Goal: Task Accomplishment & Management: Use online tool/utility

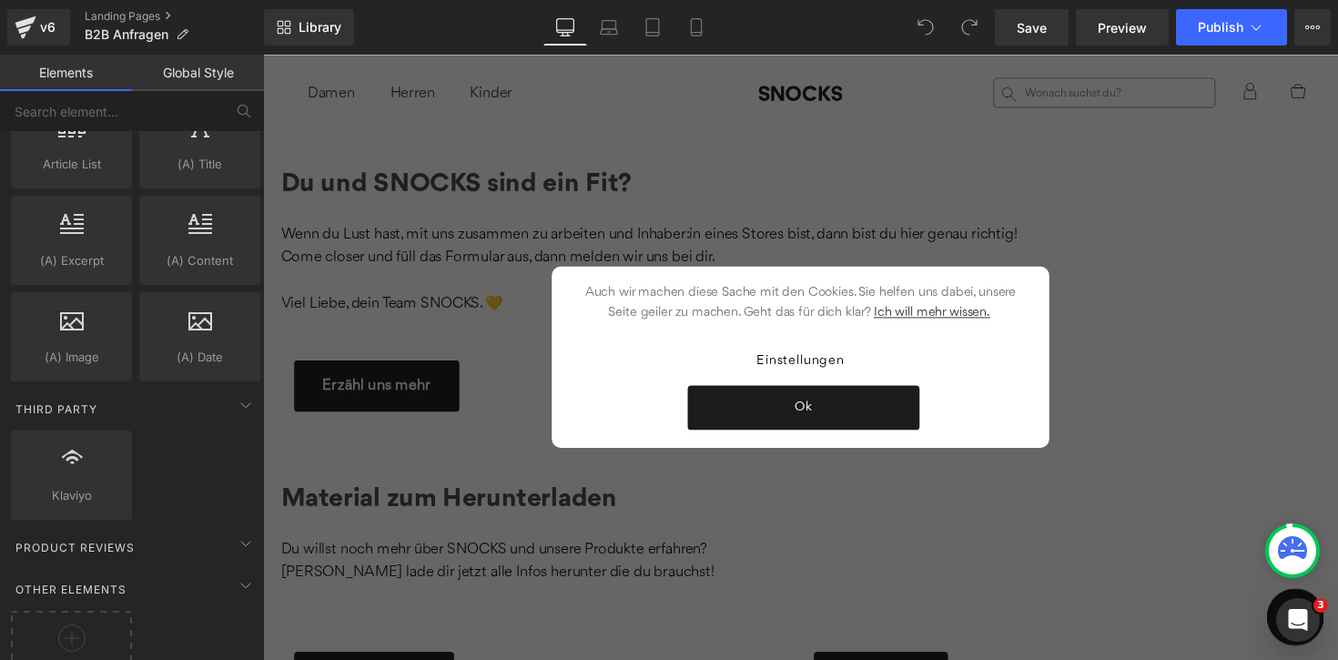
scroll to position [3293, 0]
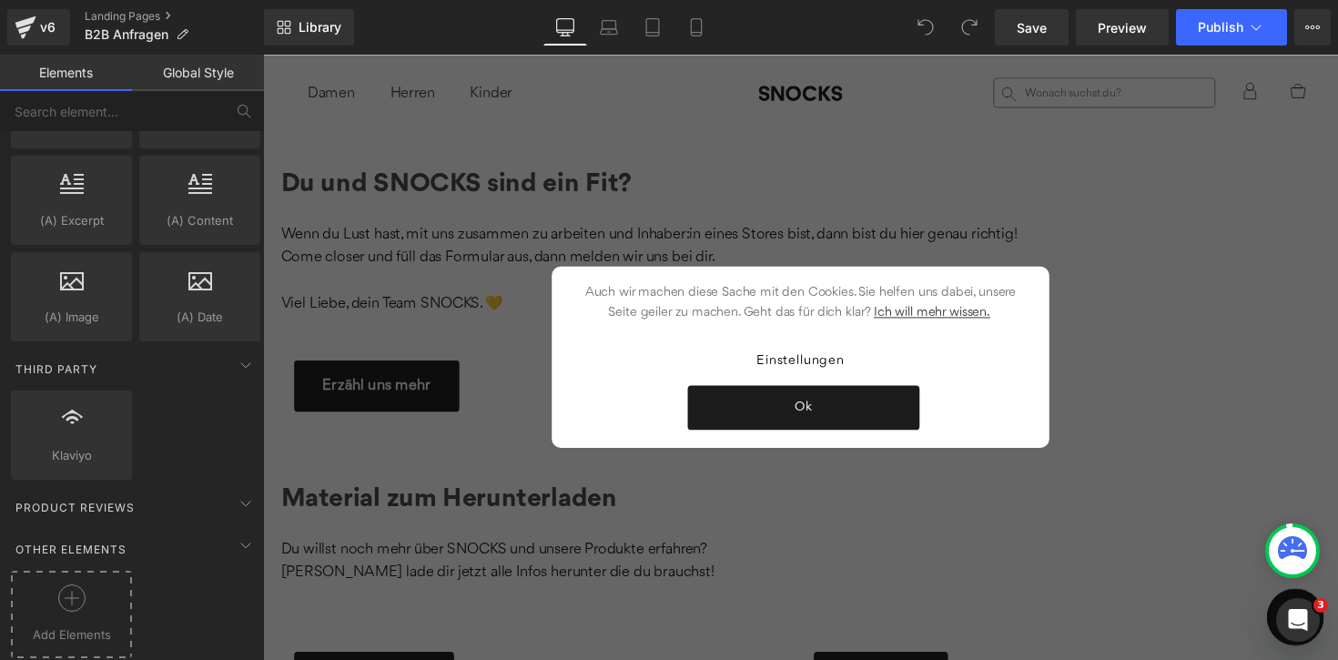
click at [75, 571] on div "Add Elements" at bounding box center [71, 614] width 121 height 87
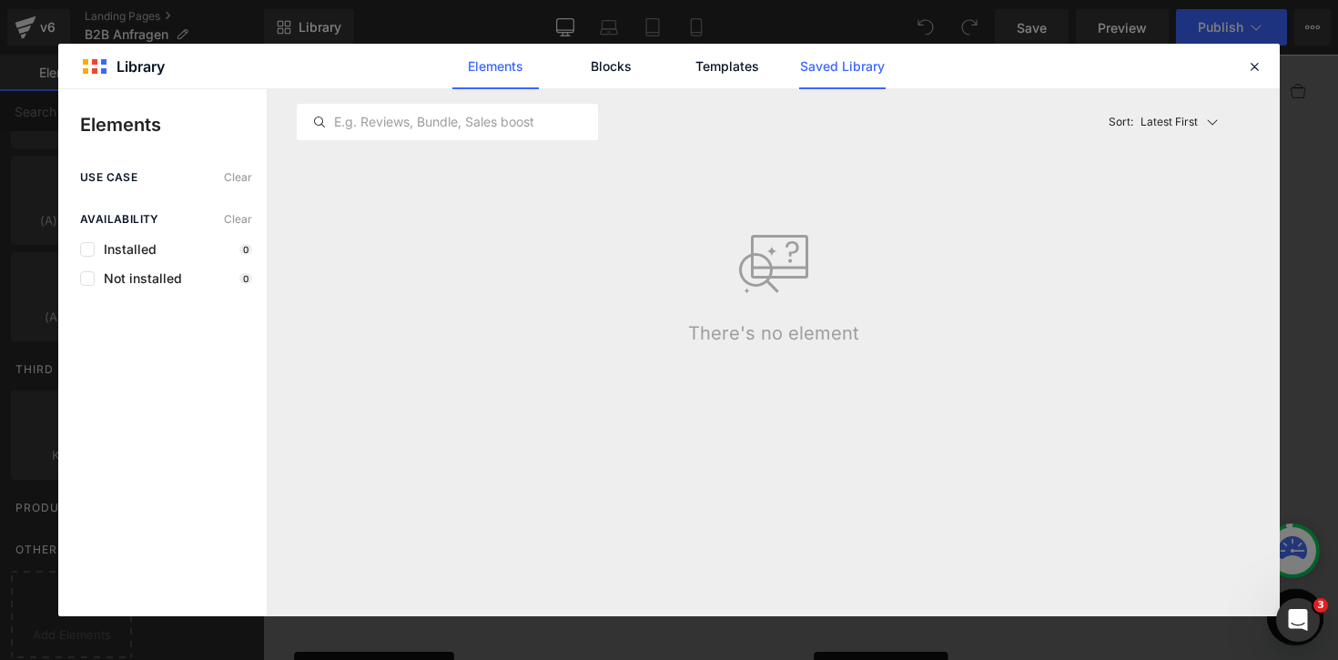
click at [851, 71] on link "Saved Library" at bounding box center [842, 66] width 86 height 45
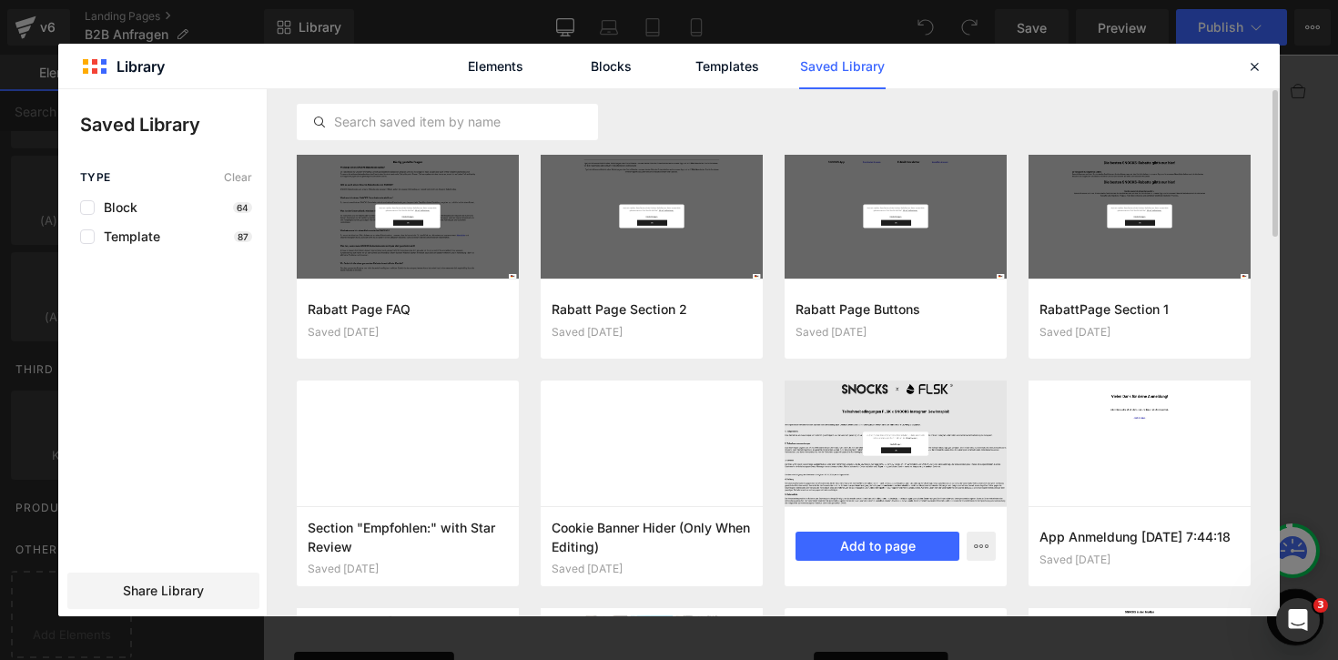
scroll to position [36, 0]
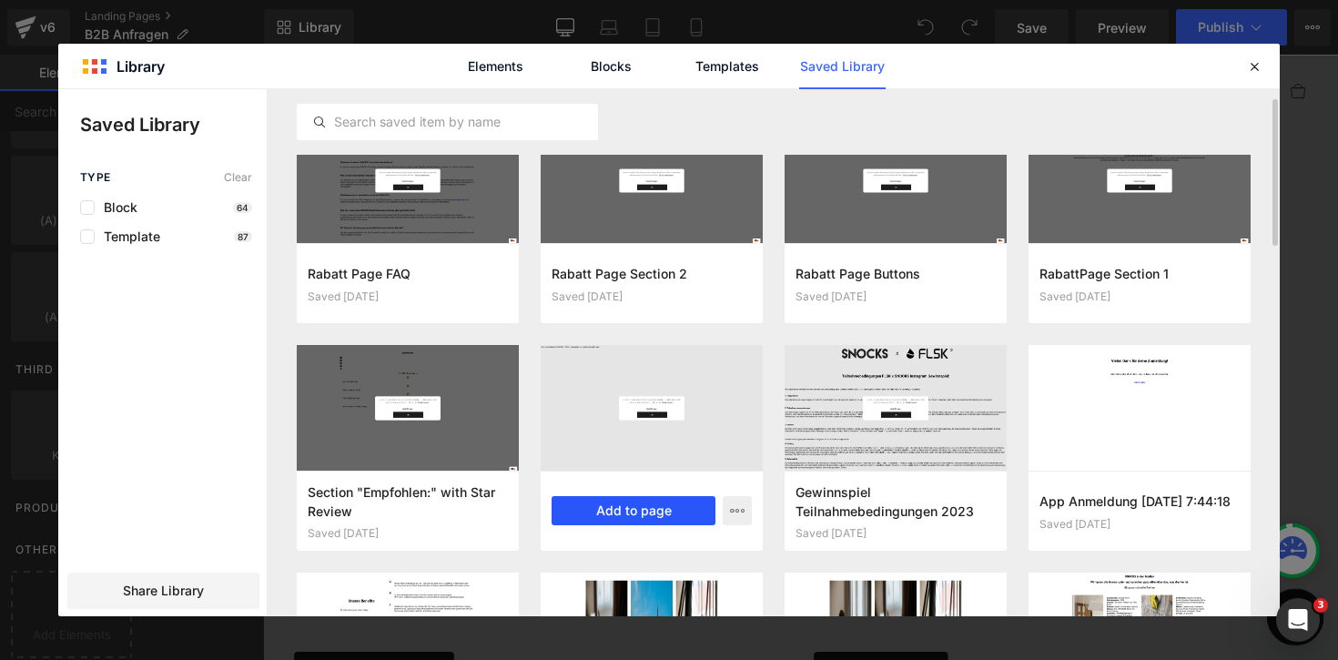
click at [655, 514] on button "Add to page" at bounding box center [633, 510] width 164 height 29
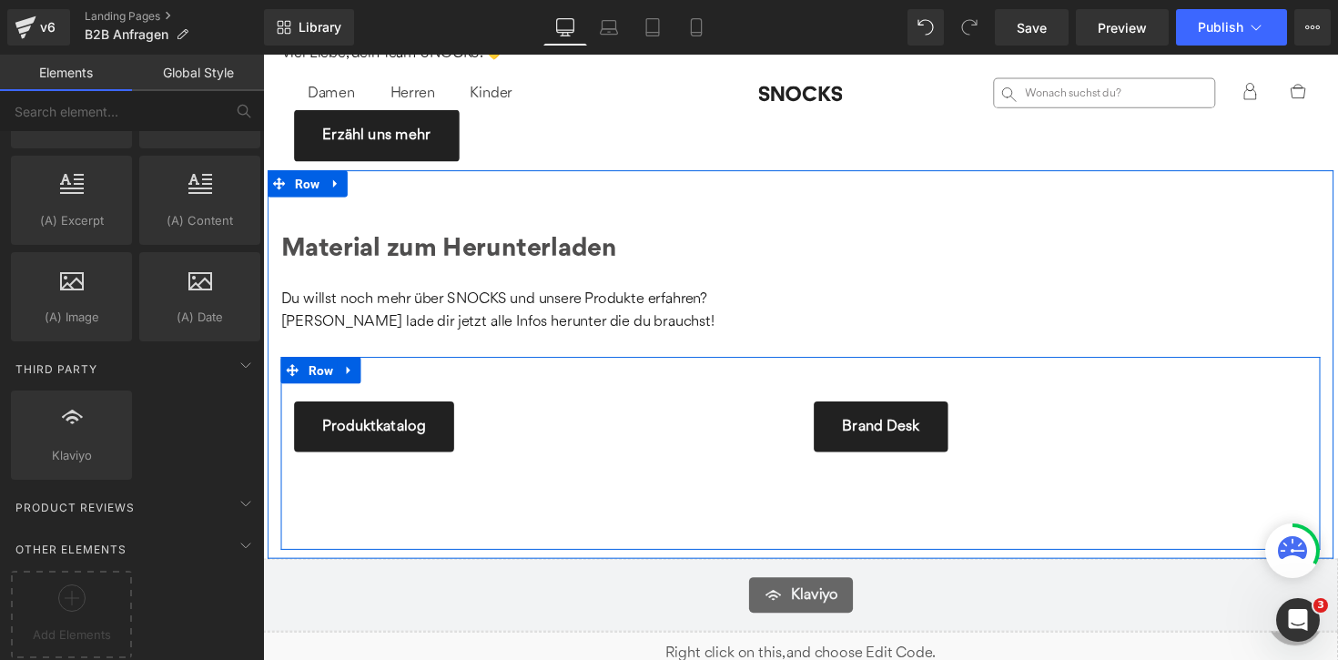
scroll to position [258, 0]
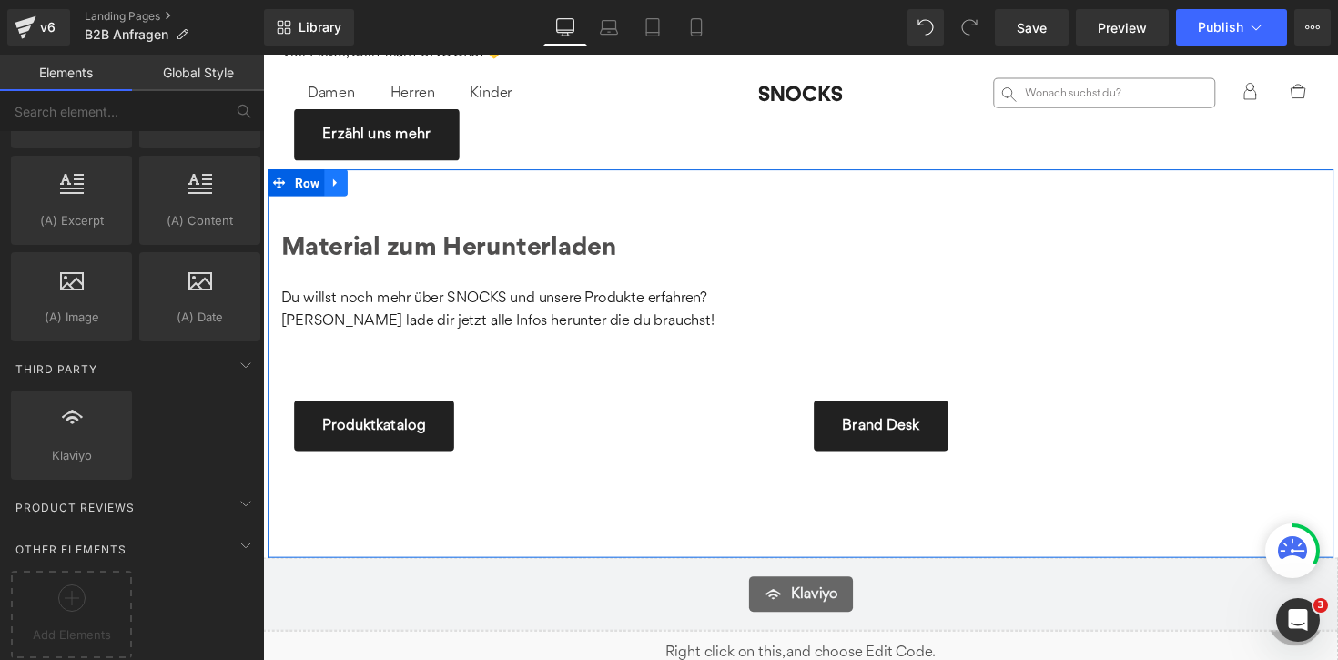
click at [340, 194] on link at bounding box center [338, 185] width 24 height 27
click at [385, 194] on link at bounding box center [385, 185] width 24 height 27
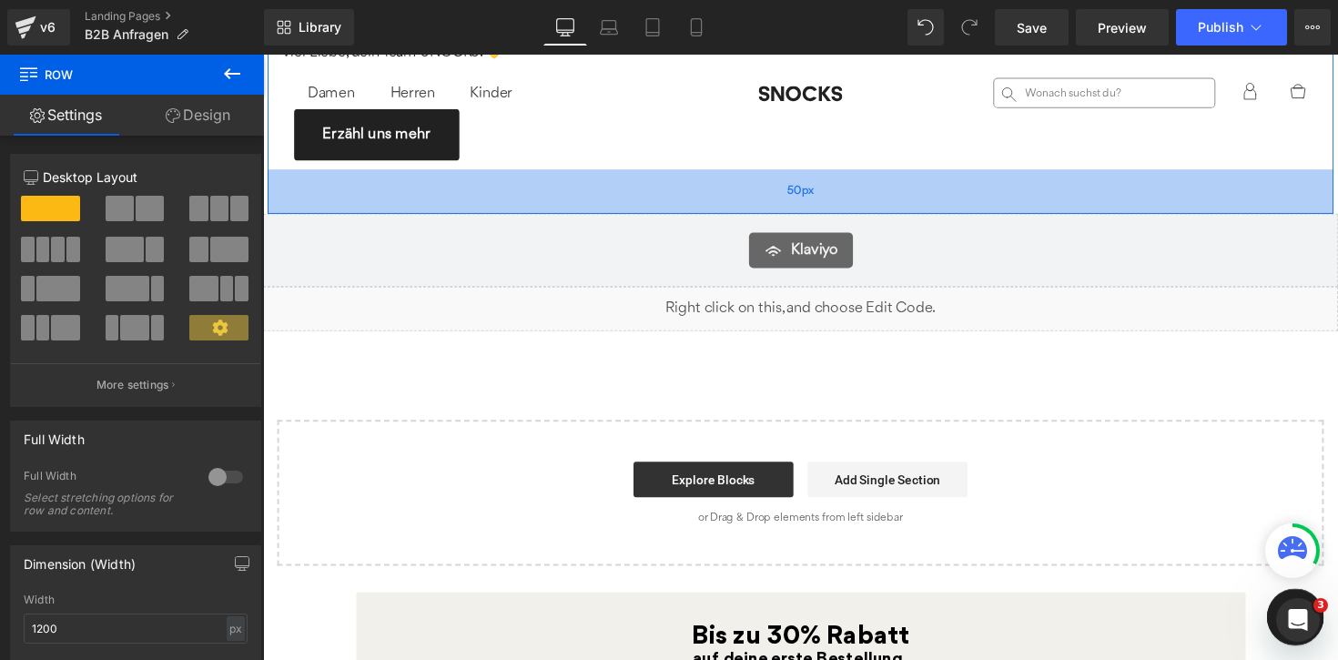
drag, startPoint x: 527, startPoint y: 169, endPoint x: 526, endPoint y: 216, distance: 46.4
click at [526, 216] on div "50px" at bounding box center [814, 194] width 1092 height 45
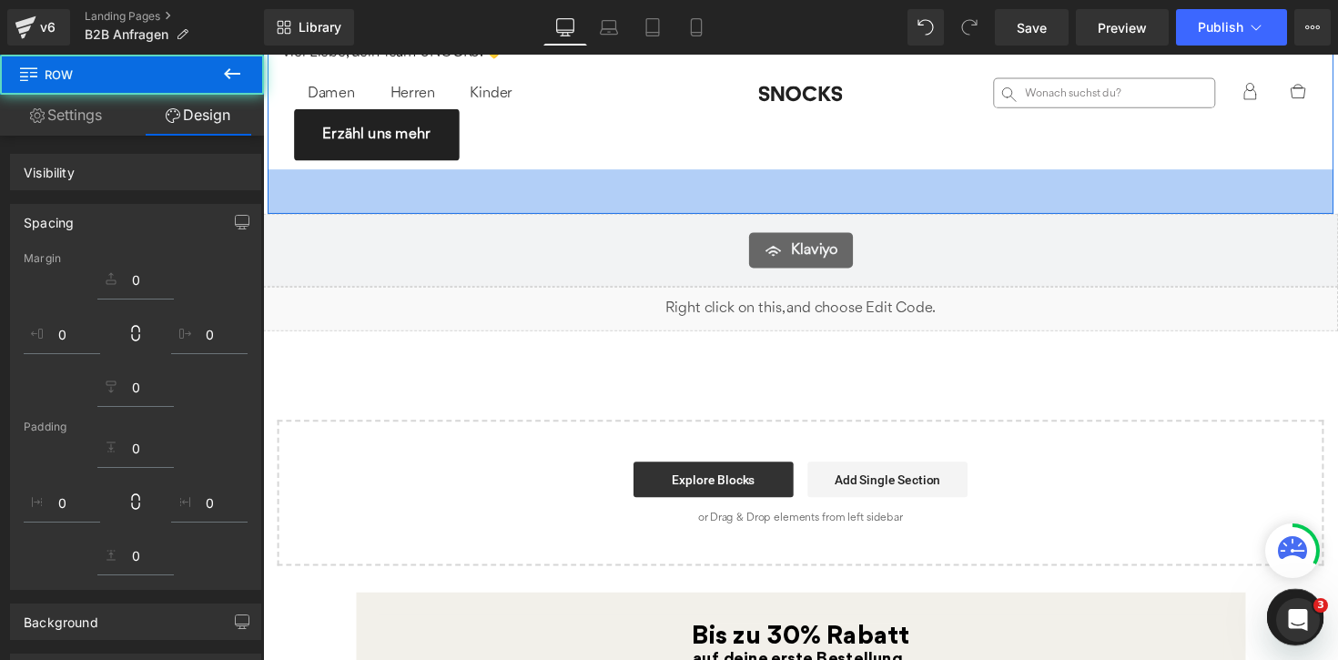
click at [834, 380] on div "Du und SNOCKS sind ein Fit? Heading Wenn du Lust hast, mit uns zusammen zu arbe…" at bounding box center [813, 227] width 1101 height 701
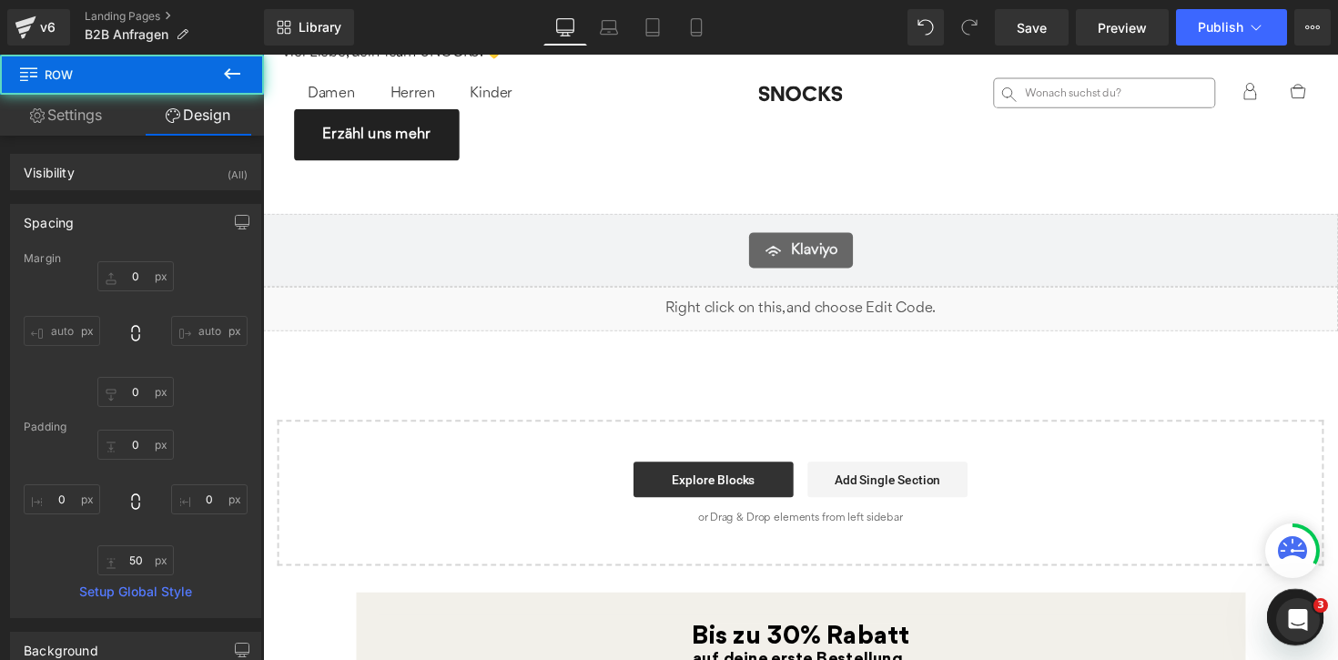
click at [863, 368] on div "Du und SNOCKS sind ein Fit? Heading Wenn du Lust hast, mit uns zusammen zu arbe…" at bounding box center [813, 227] width 1101 height 701
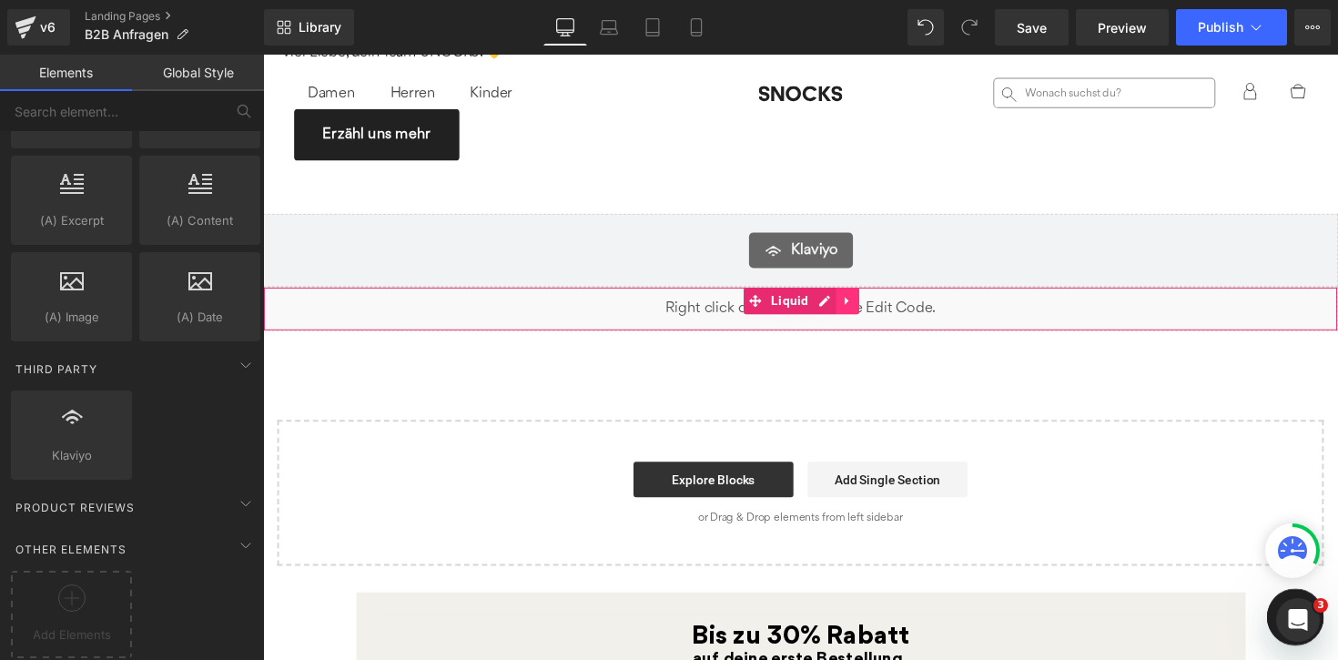
click at [861, 312] on link at bounding box center [862, 306] width 24 height 27
click at [872, 312] on icon at bounding box center [873, 306] width 13 height 13
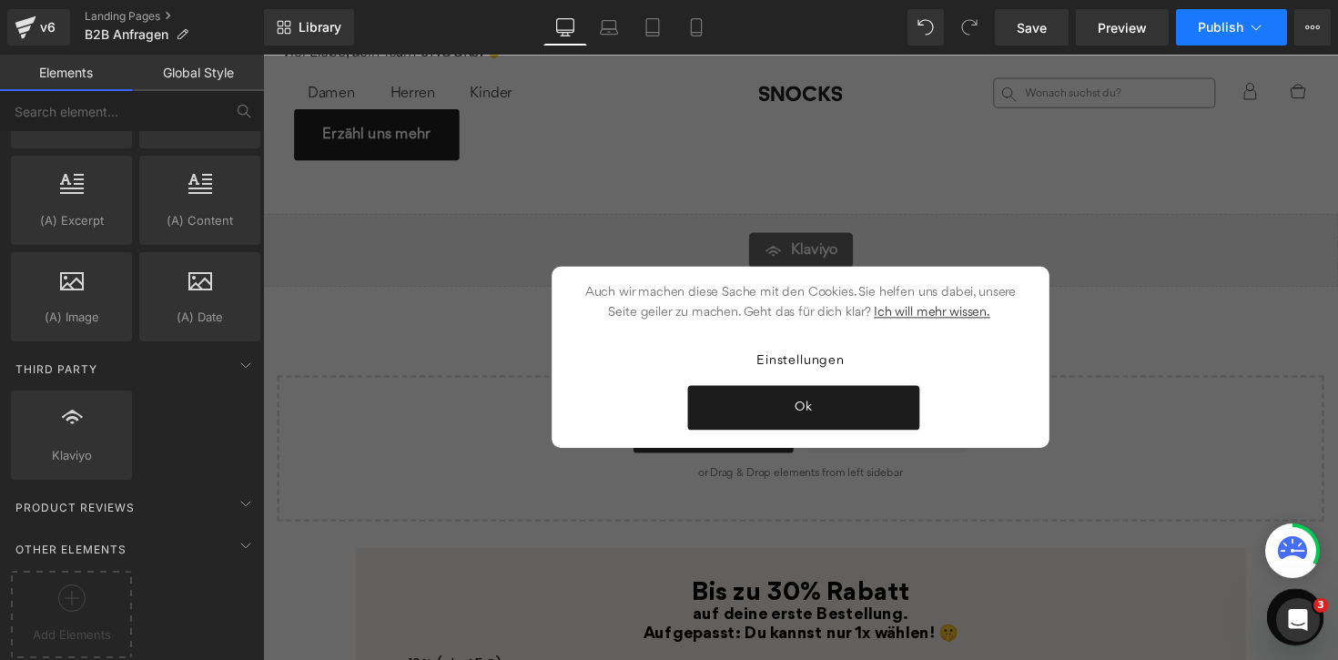
click at [1217, 26] on span "Publish" at bounding box center [1219, 27] width 45 height 15
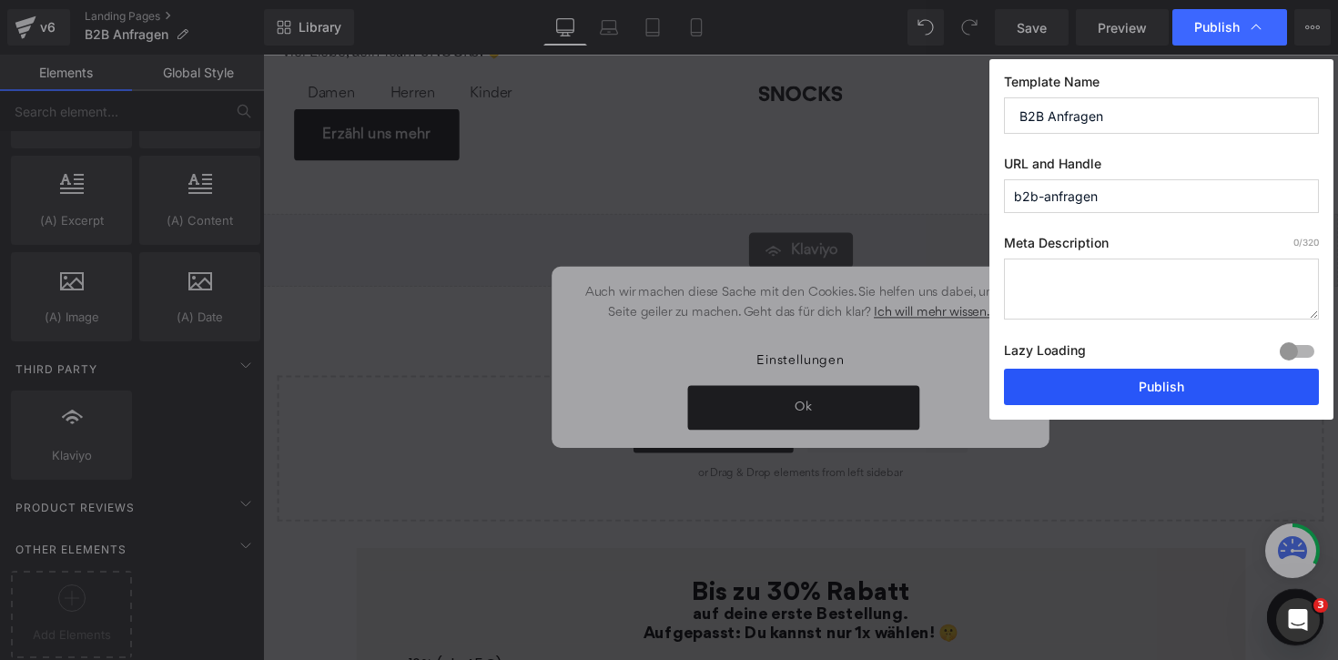
click at [1122, 377] on button "Publish" at bounding box center [1161, 387] width 315 height 36
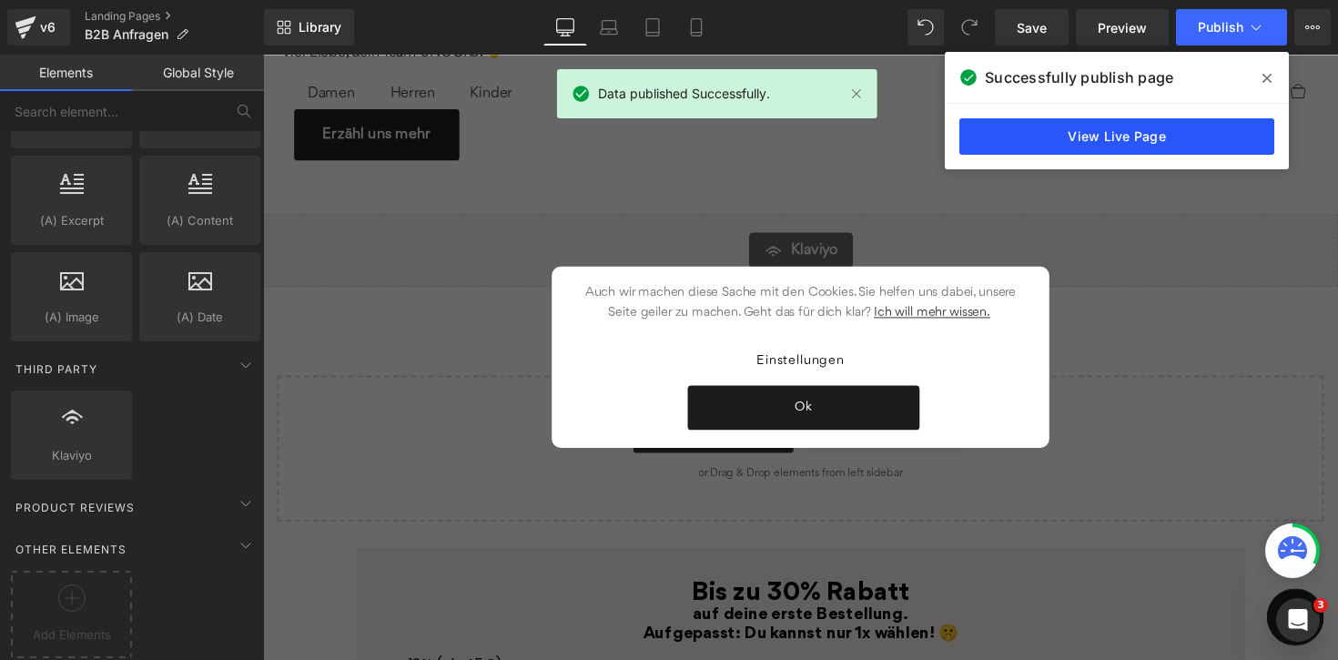
click at [1118, 131] on link "View Live Page" at bounding box center [1116, 136] width 315 height 36
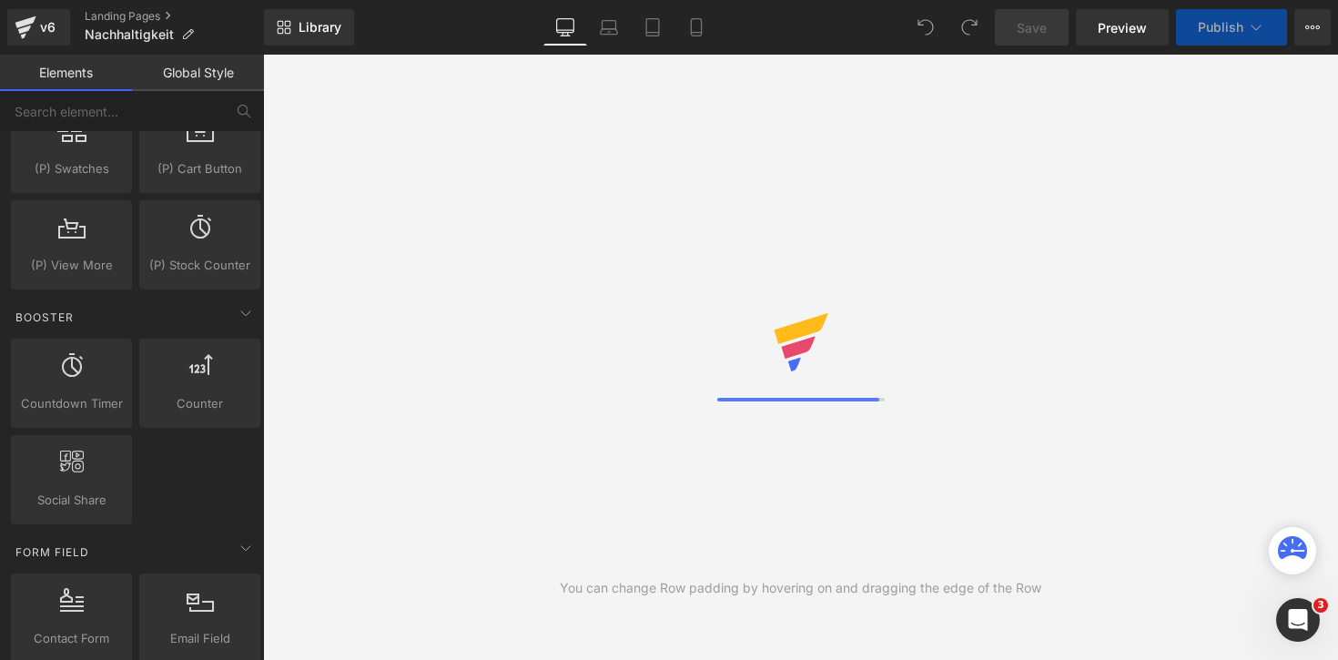
scroll to position [2455, 0]
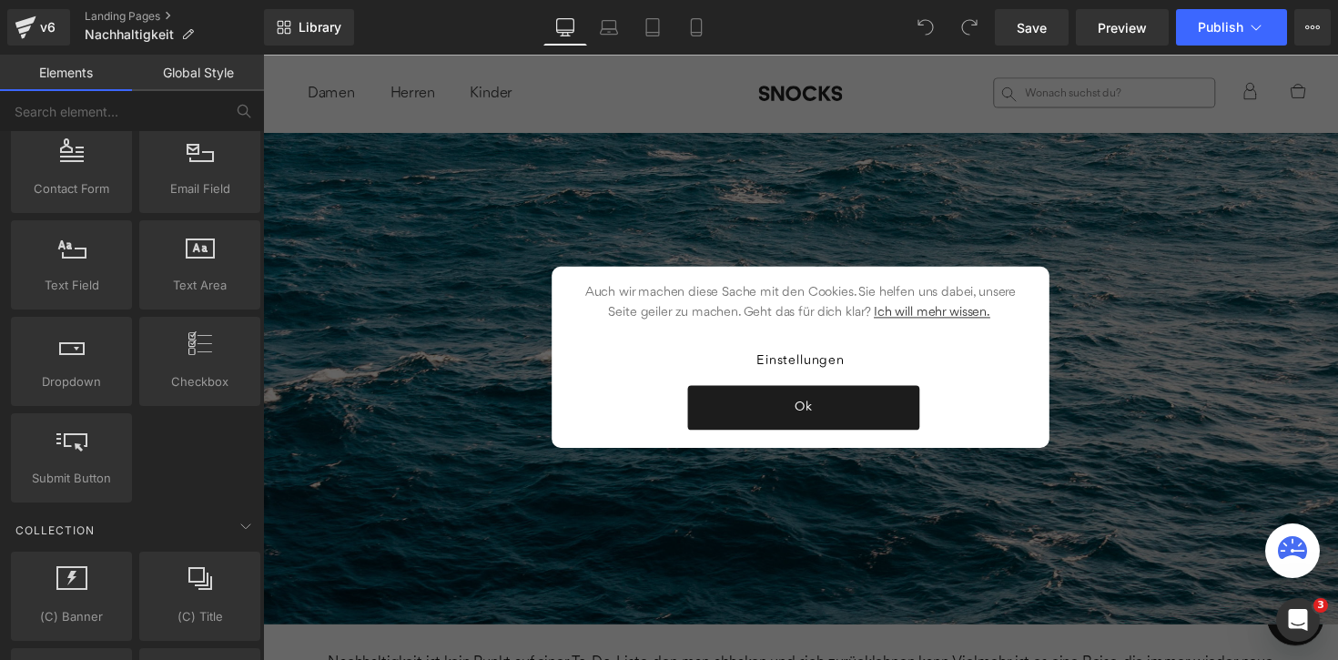
scroll to position [3293, 0]
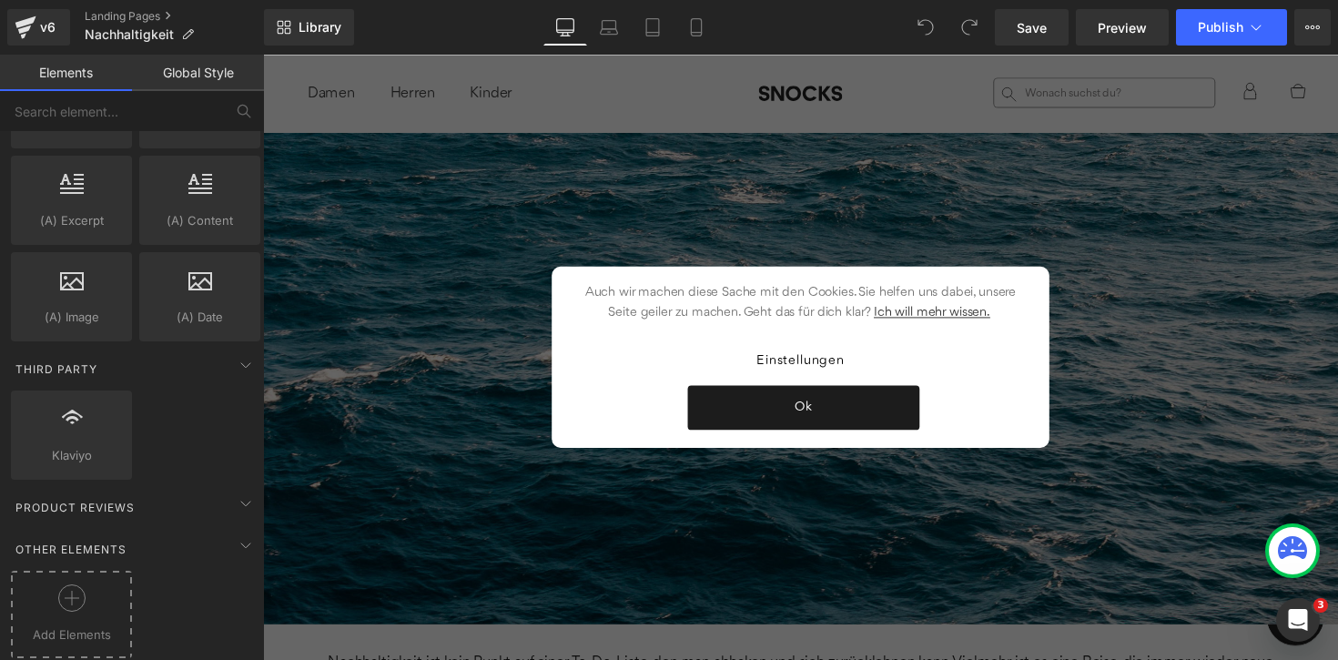
click at [81, 584] on icon at bounding box center [71, 597] width 27 height 27
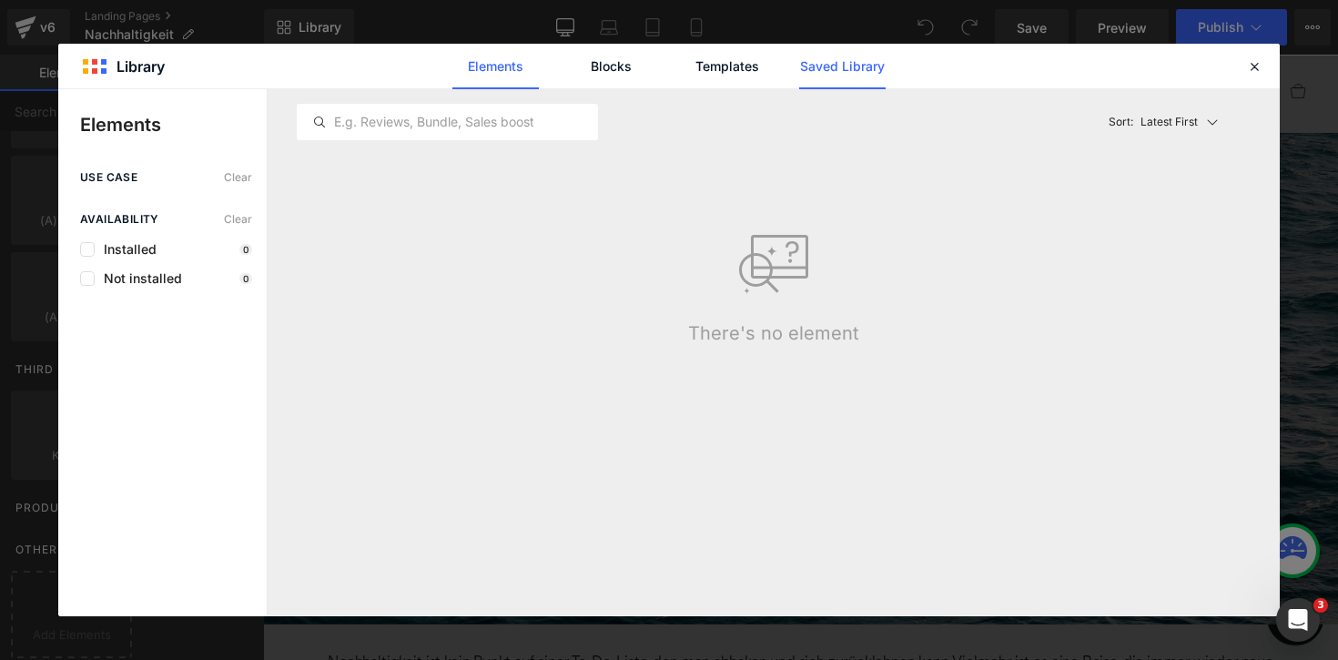
click at [847, 57] on link "Saved Library" at bounding box center [842, 66] width 86 height 45
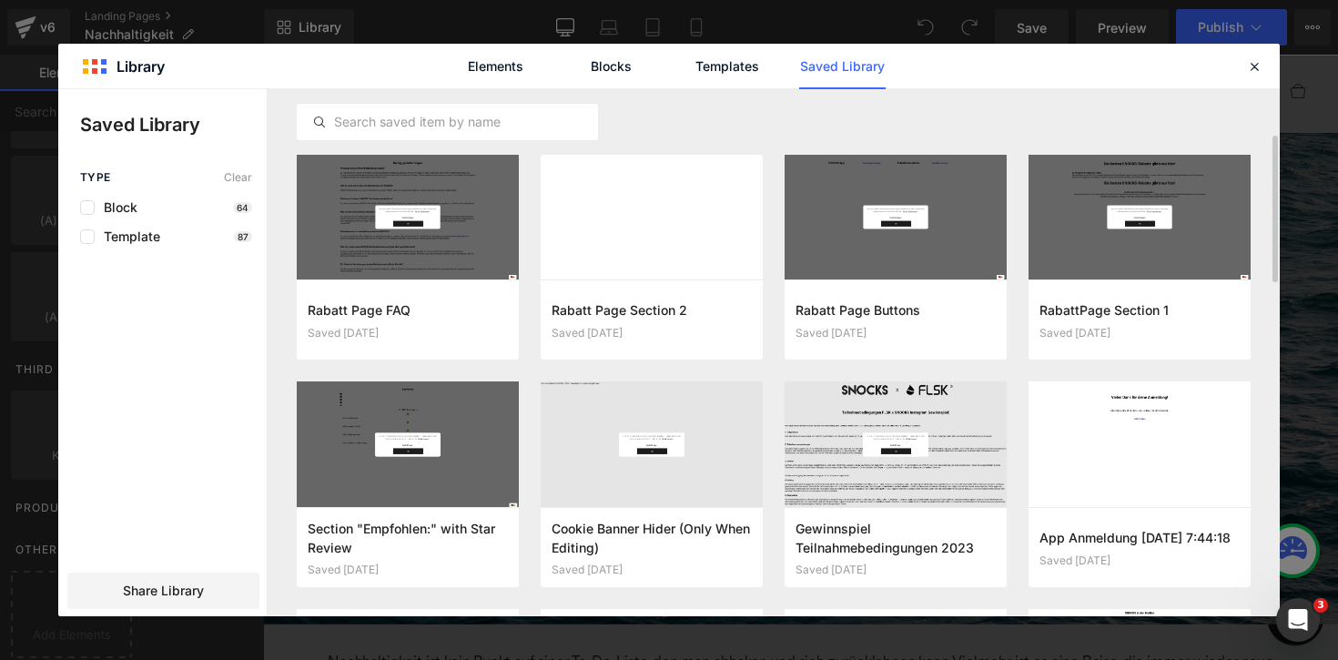
scroll to position [56, 0]
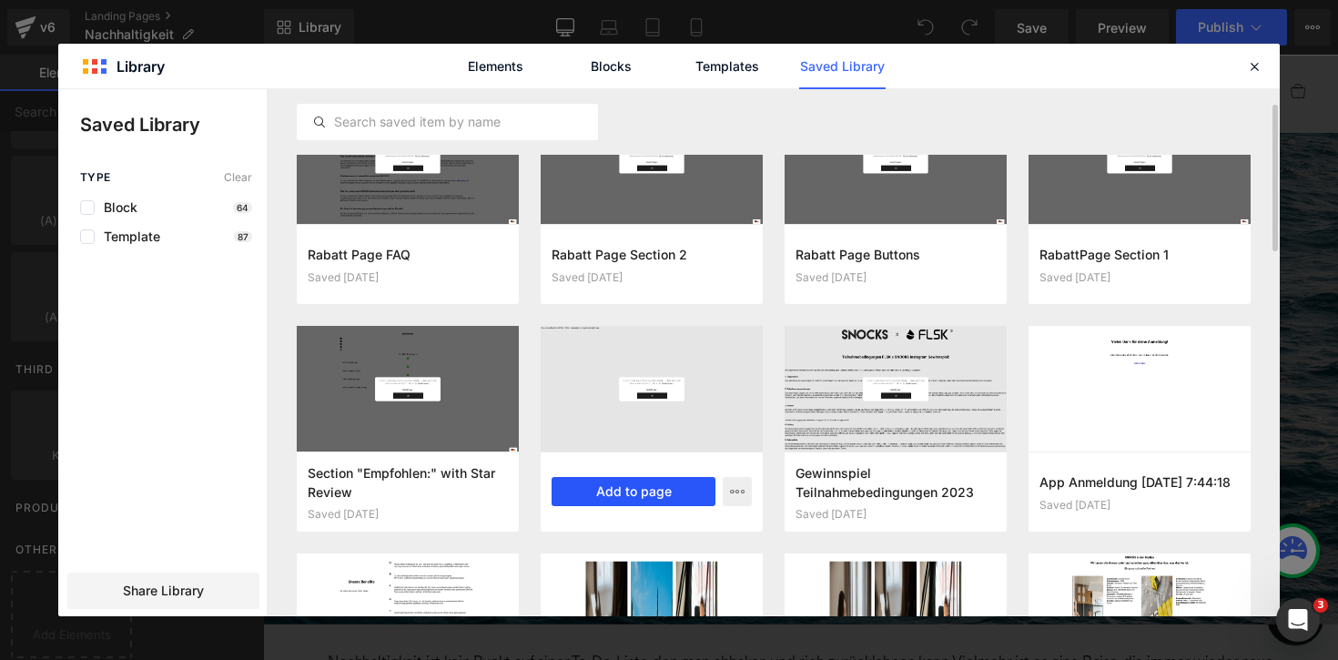
click at [634, 488] on button "Add to page" at bounding box center [633, 491] width 164 height 29
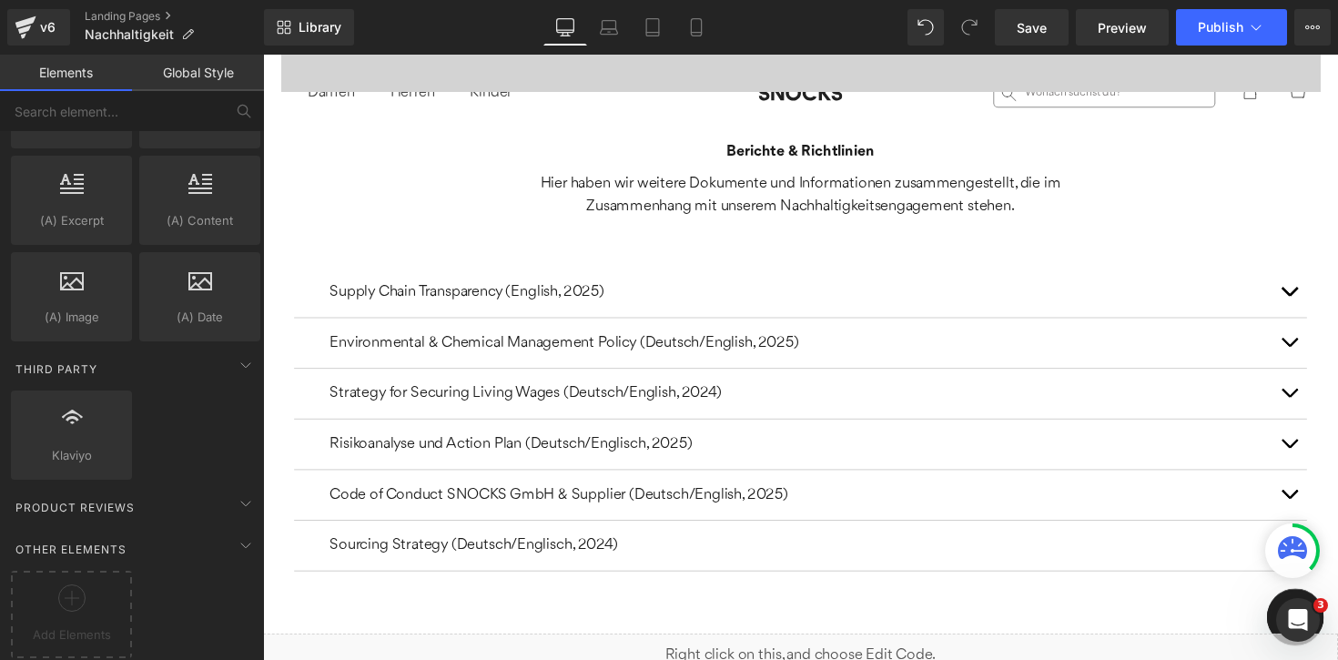
scroll to position [11620, 0]
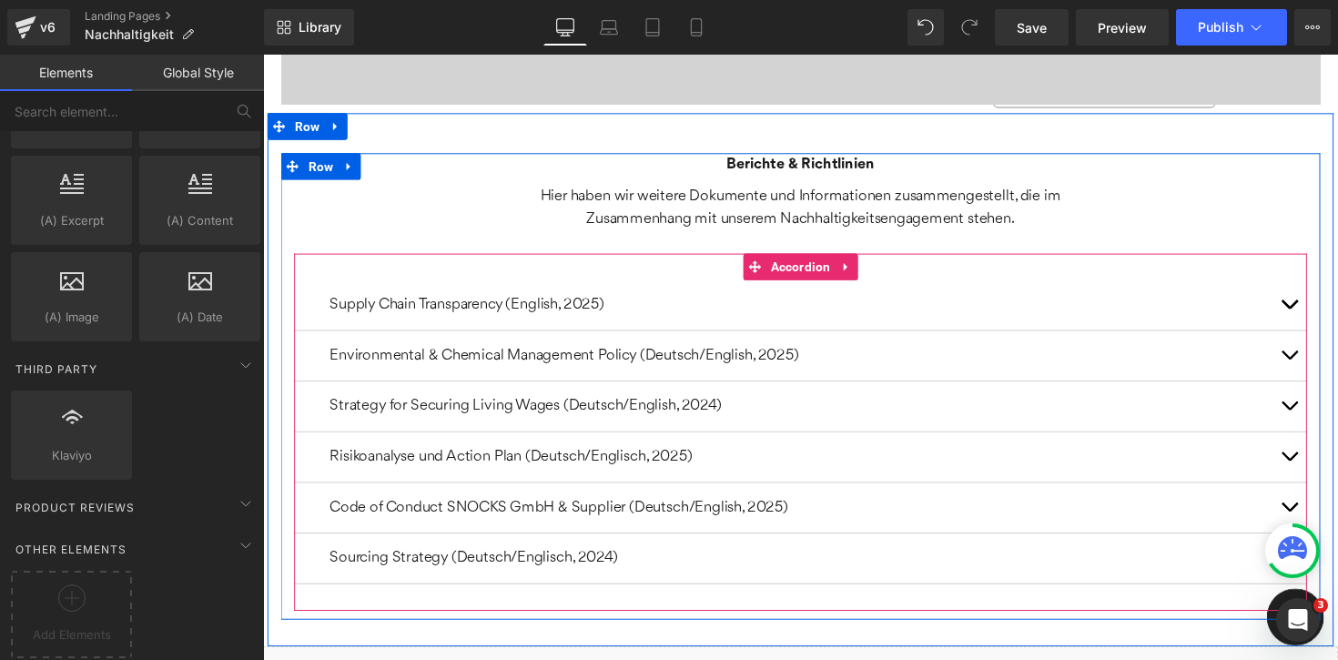
click at [1317, 338] on button "button" at bounding box center [1314, 363] width 36 height 51
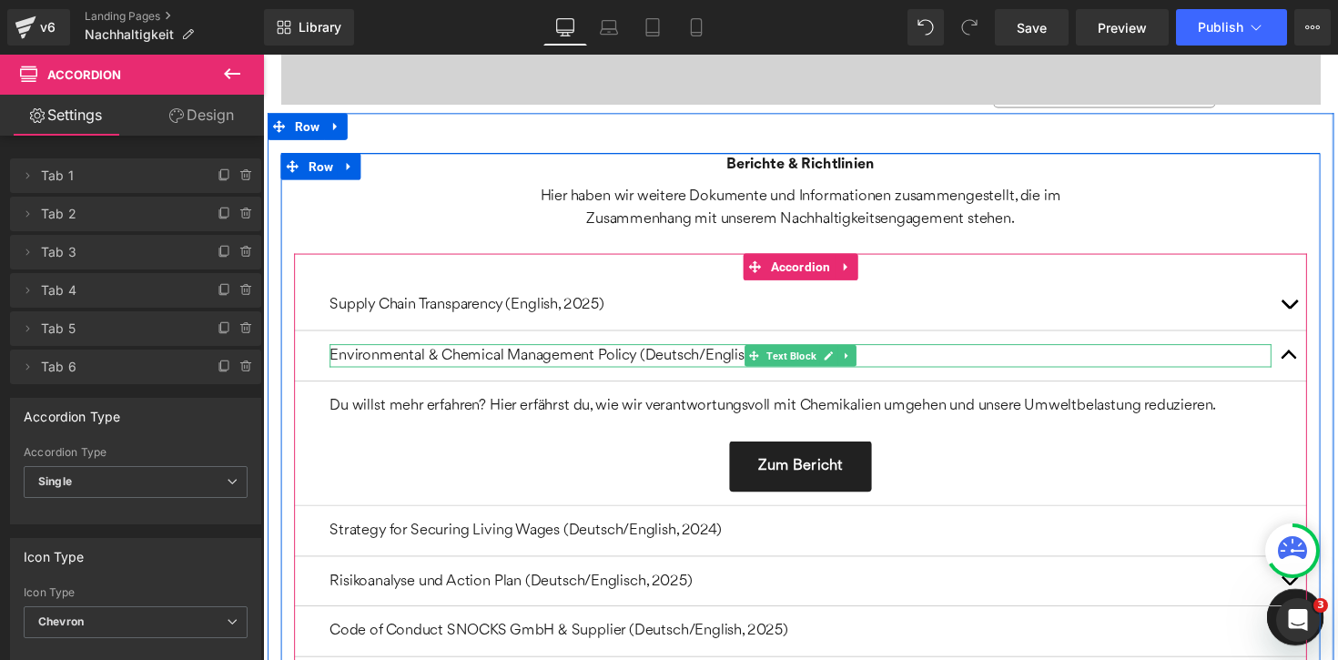
click at [1088, 351] on p "Environmental & Chemical Management Policy (Deutsch/English, 2025)" at bounding box center [813, 363] width 965 height 24
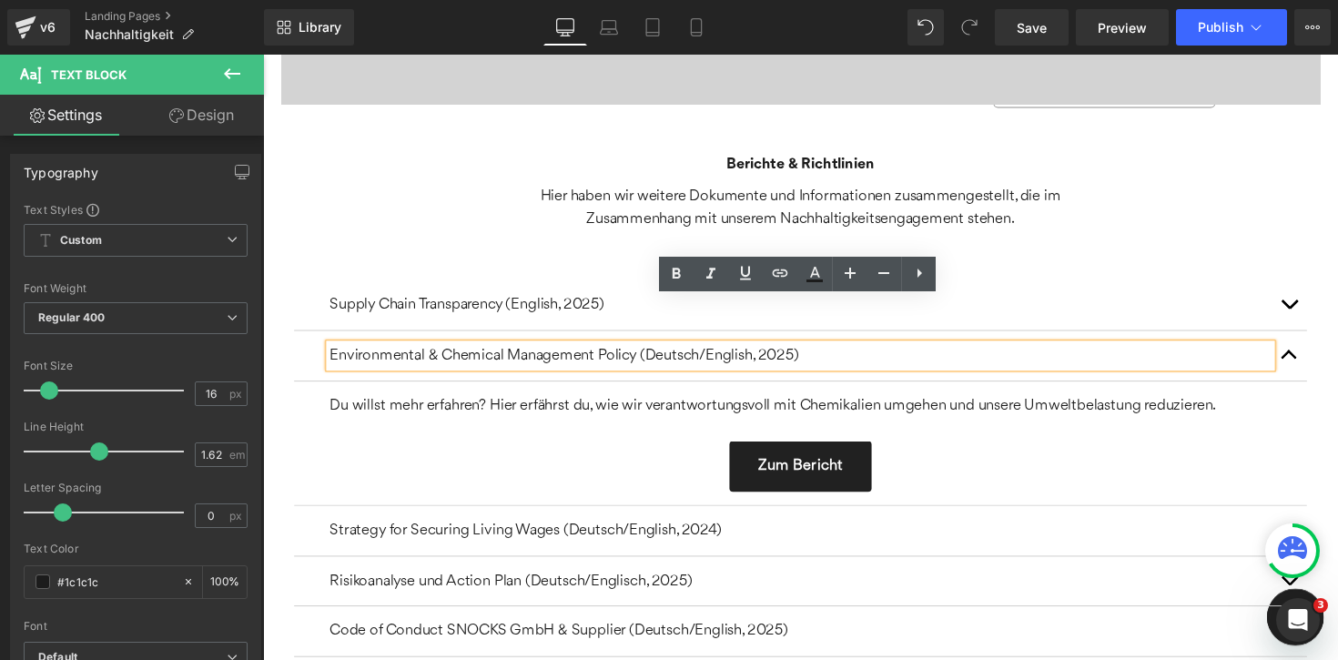
click at [530, 351] on p "Environmental & Chemical Management Policy (Deutsch/English, 2025)" at bounding box center [813, 363] width 965 height 24
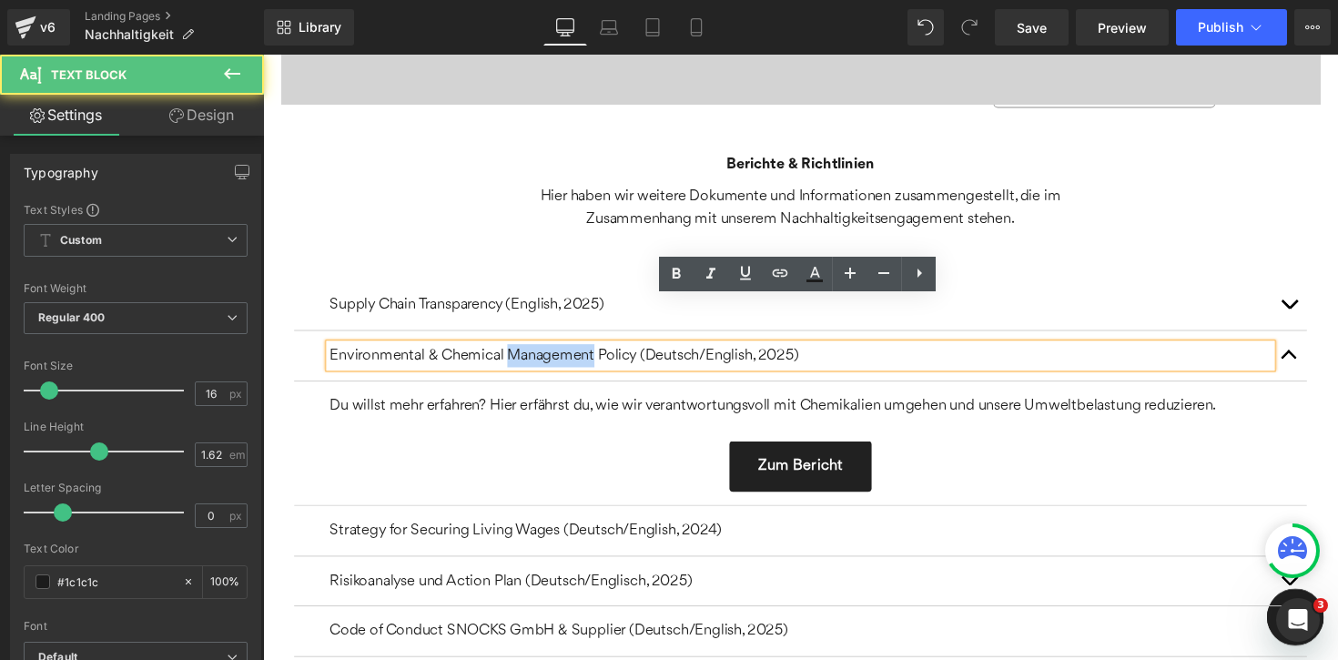
click at [530, 351] on p "Environmental & Chemical Management Policy (Deutsch/English, 2025)" at bounding box center [813, 363] width 965 height 24
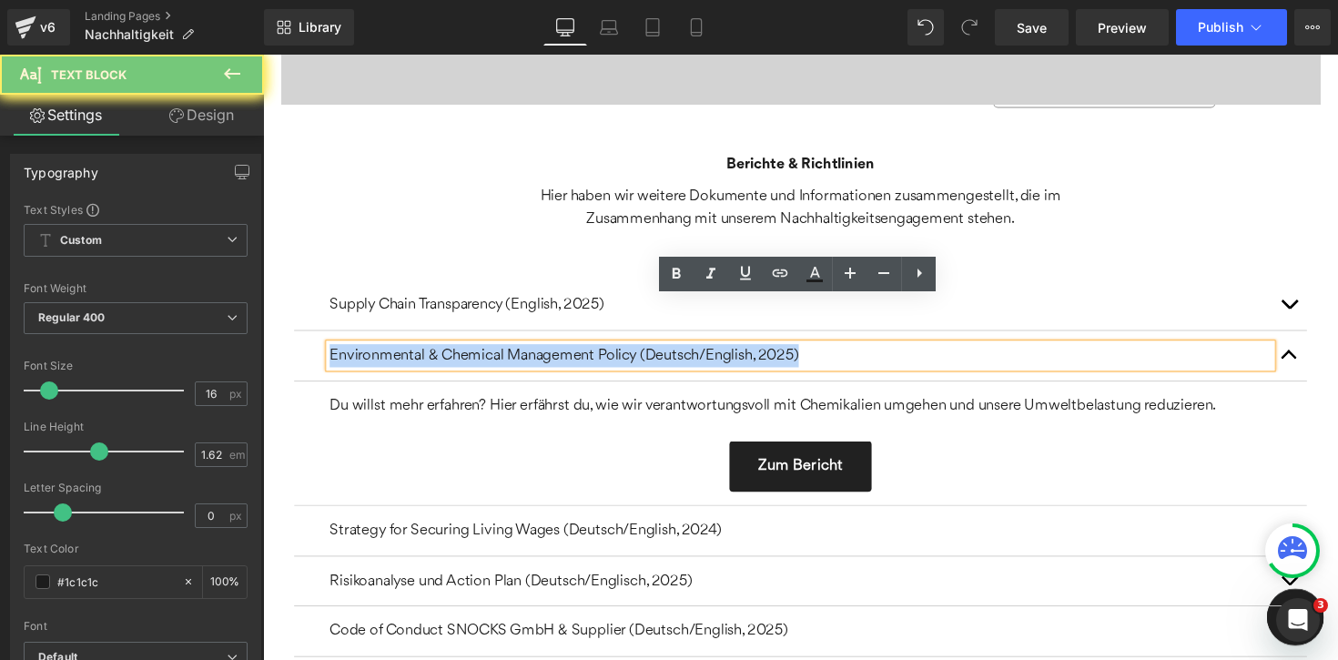
click at [530, 351] on p "Environmental & Chemical Management Policy (Deutsch/English, 2025)" at bounding box center [813, 363] width 965 height 24
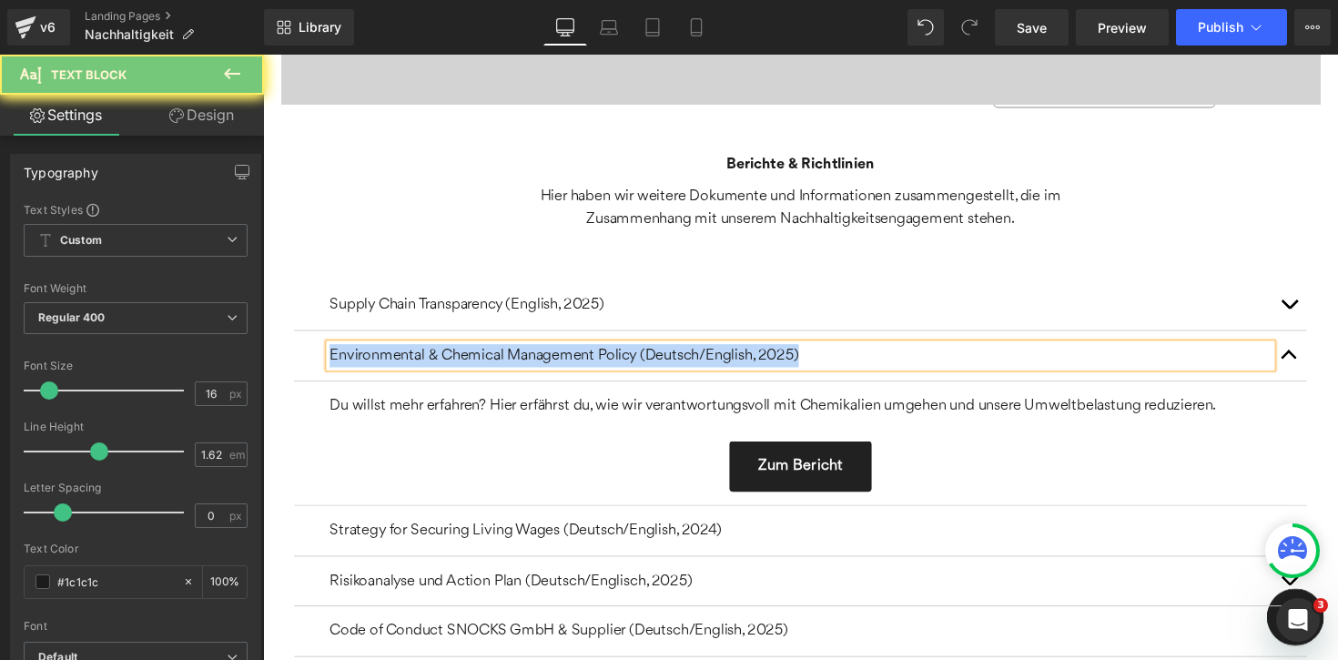
paste div
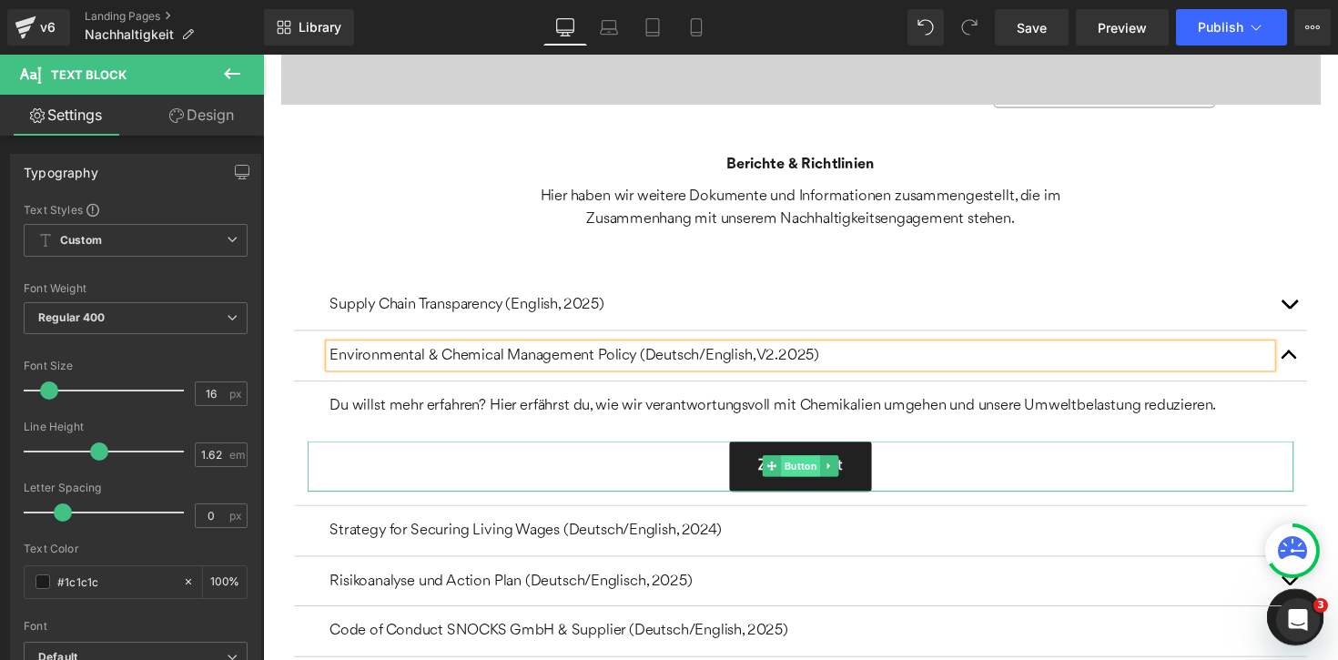
click at [805, 465] on span "Button" at bounding box center [813, 476] width 40 height 22
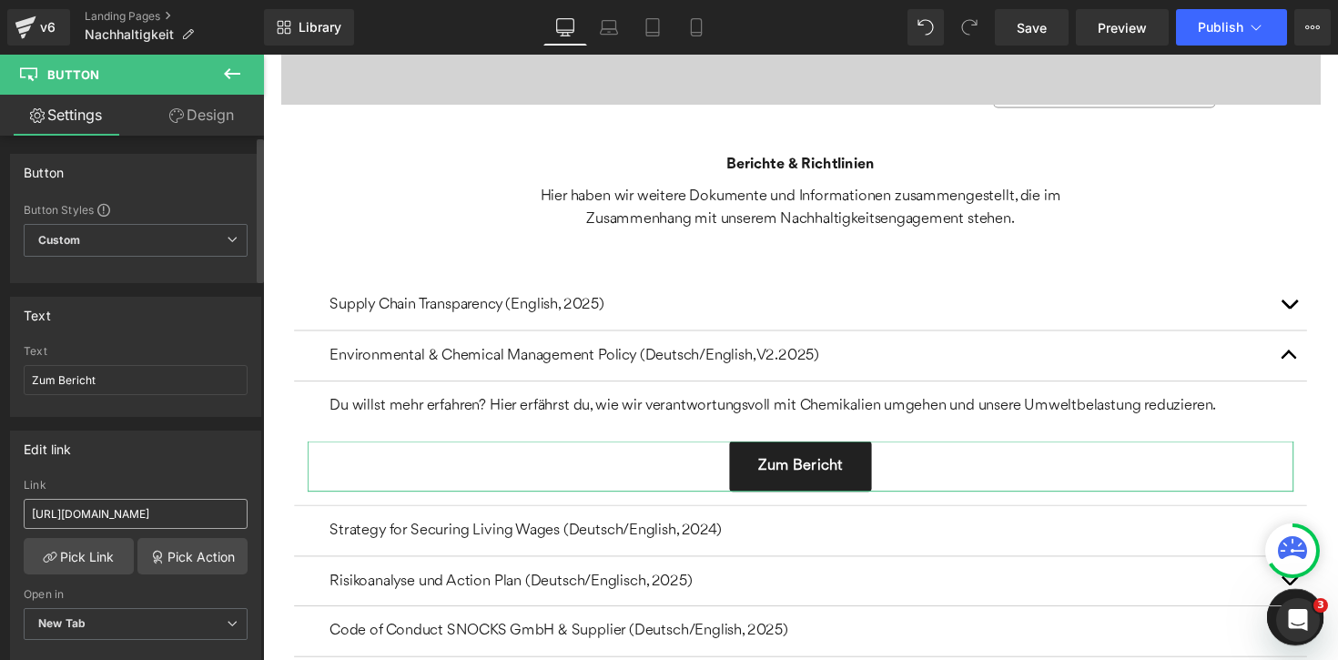
click at [93, 519] on input "[URL][DOMAIN_NAME]" at bounding box center [136, 514] width 224 height 30
type input "[URL][DOMAIN_NAME]"
click at [112, 467] on div "Edit link [URL][DOMAIN_NAME] Link [URL][DOMAIN_NAME] Pick Link Pick Action Curr…" at bounding box center [135, 548] width 251 height 236
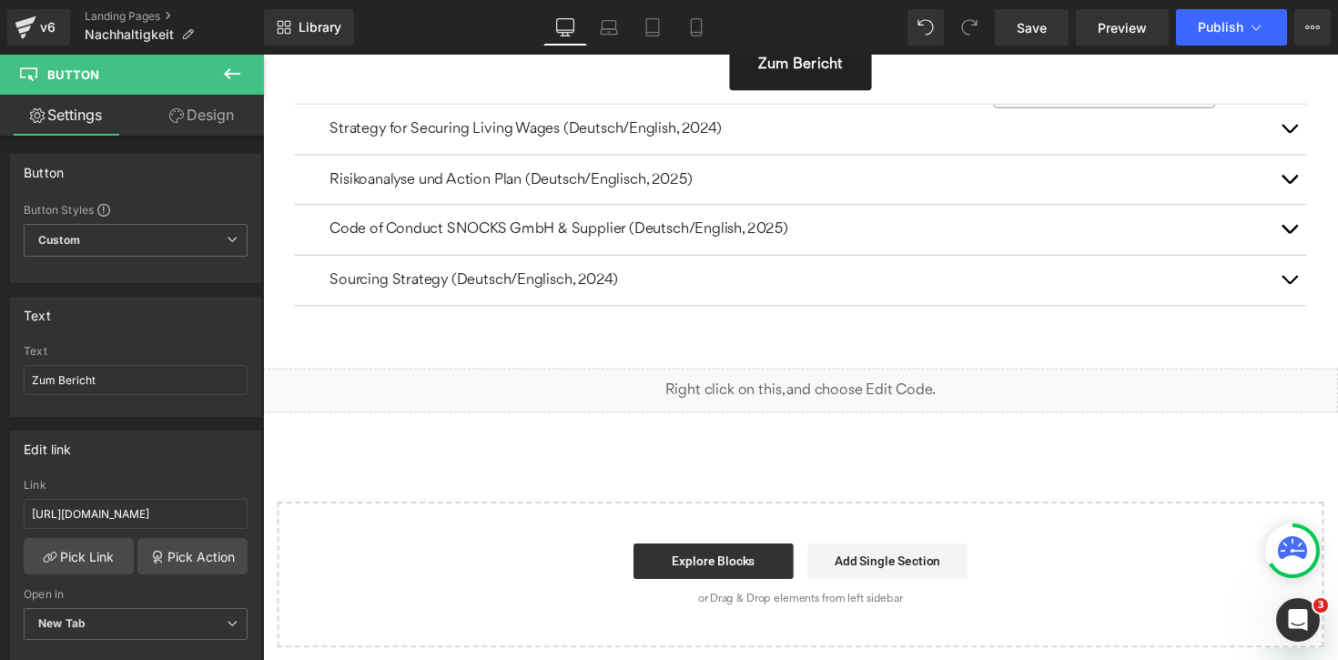
scroll to position [12033, 0]
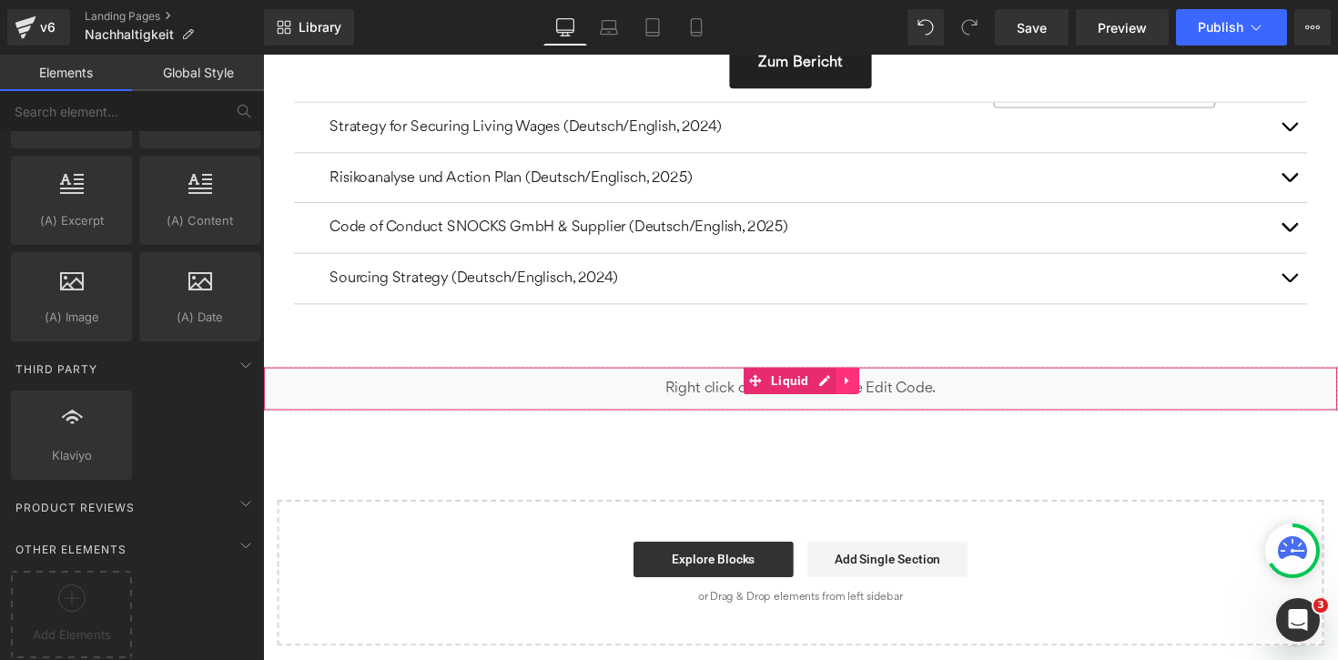
click at [864, 382] on icon at bounding box center [861, 389] width 13 height 14
click at [871, 382] on icon at bounding box center [873, 389] width 13 height 14
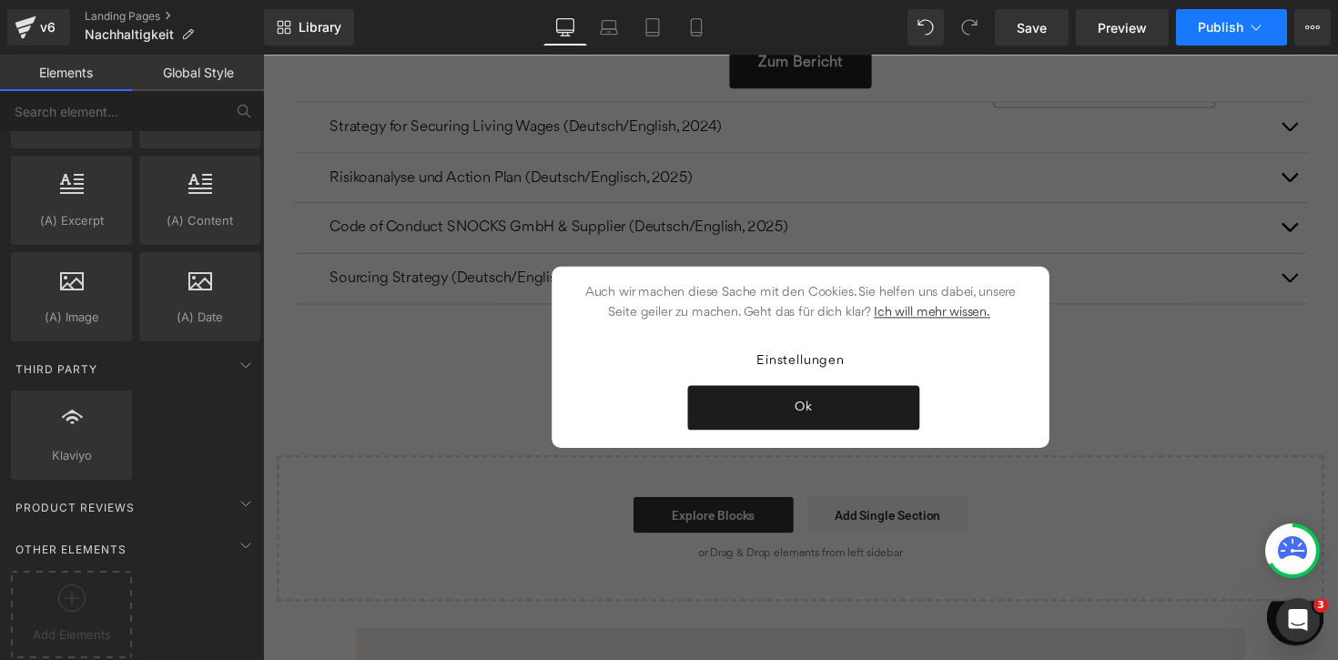
click at [1211, 21] on span "Publish" at bounding box center [1219, 27] width 45 height 15
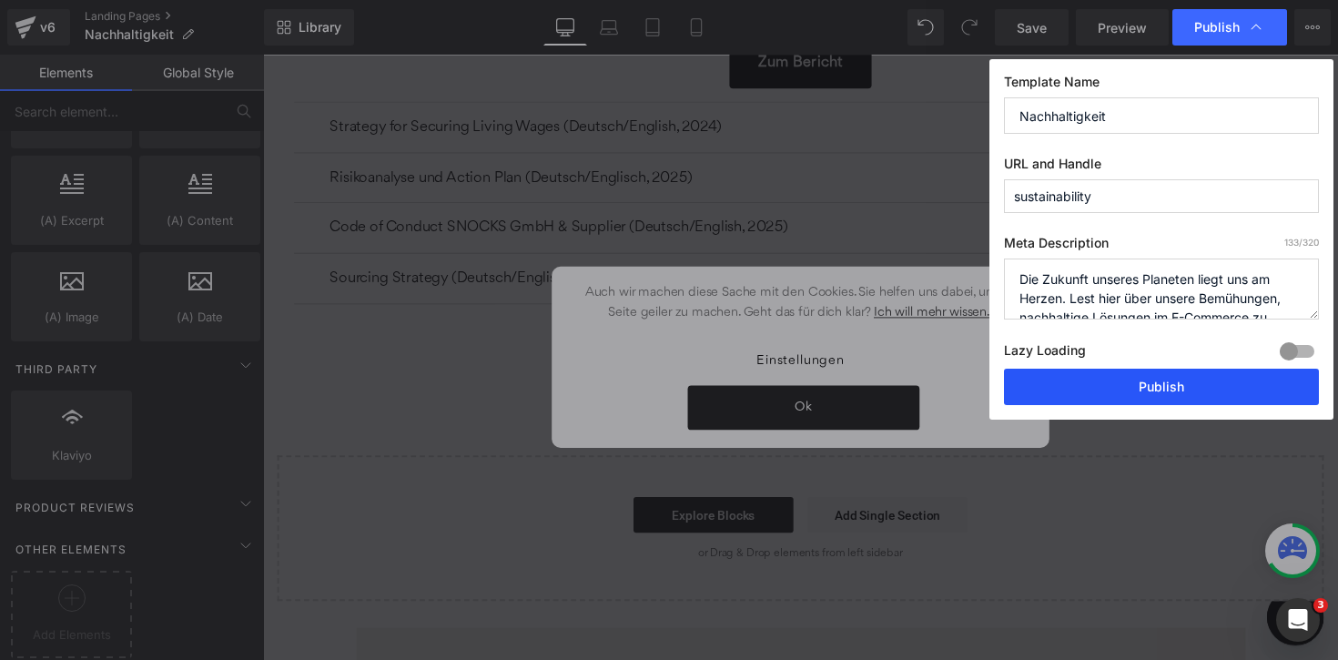
click at [1130, 386] on button "Publish" at bounding box center [1161, 387] width 315 height 36
